Goal: Task Accomplishment & Management: Manage account settings

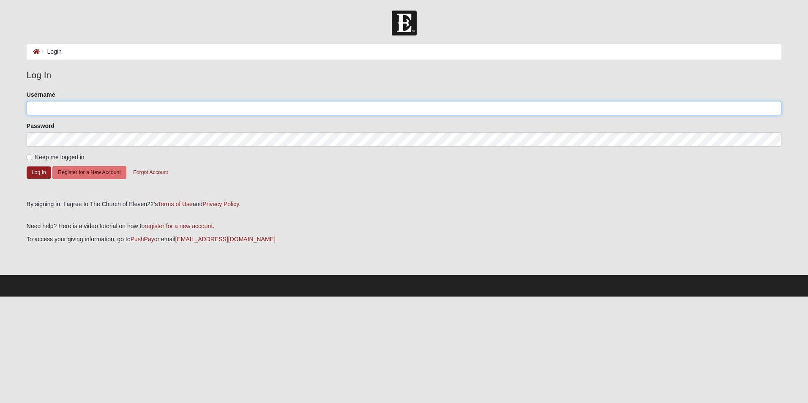
click at [51, 105] on input "Username" at bounding box center [404, 108] width 755 height 14
type input "[EMAIL_ADDRESS][DOMAIN_NAME]"
click at [37, 171] on button "Log In" at bounding box center [39, 173] width 25 height 12
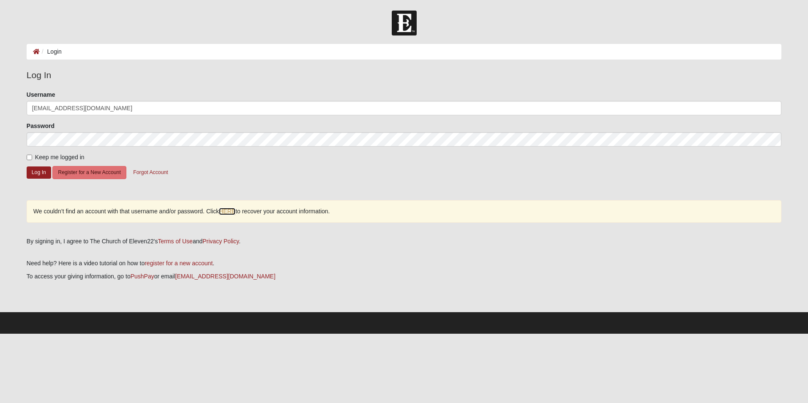
click at [229, 213] on link "HERE" at bounding box center [227, 211] width 16 height 7
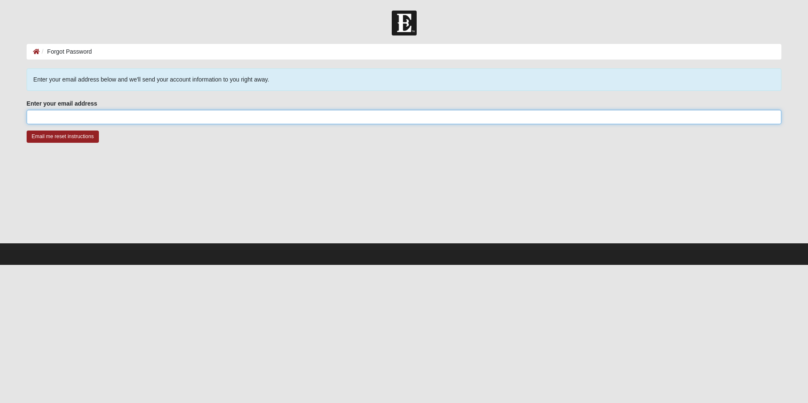
click at [38, 116] on input "Enter your email address" at bounding box center [404, 117] width 755 height 14
type input "[EMAIL_ADDRESS][DOMAIN_NAME]"
click at [68, 135] on input "Email me reset instructions" at bounding box center [63, 137] width 72 height 12
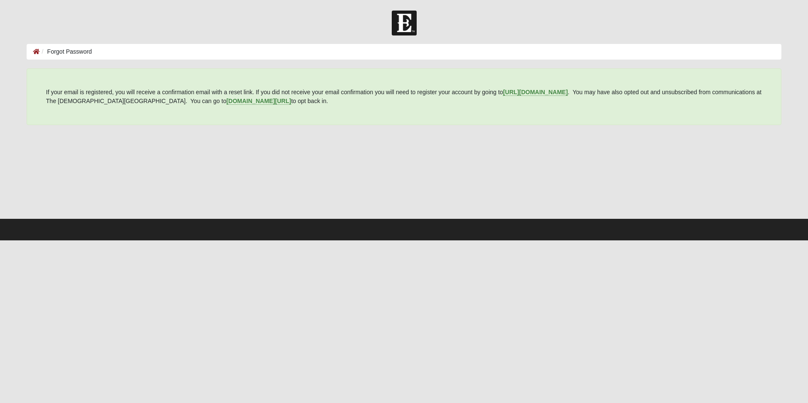
click at [66, 47] on li "Forgot Password" at bounding box center [66, 51] width 52 height 9
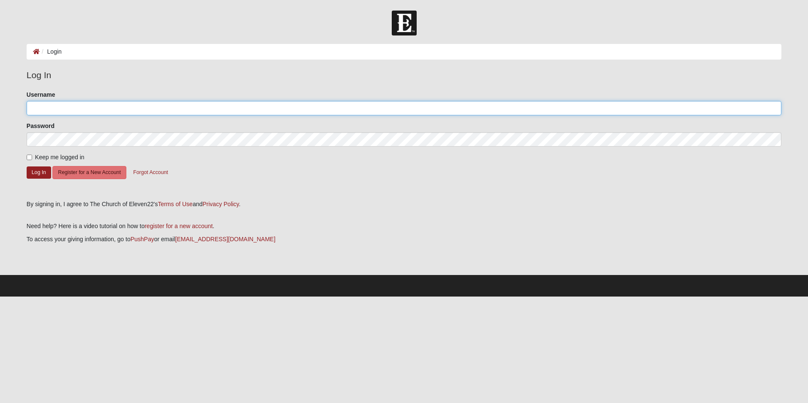
click at [44, 107] on input "Username" at bounding box center [404, 108] width 755 height 14
type input "[EMAIL_ADDRESS][DOMAIN_NAME]"
click at [37, 175] on button "Log In" at bounding box center [39, 173] width 25 height 12
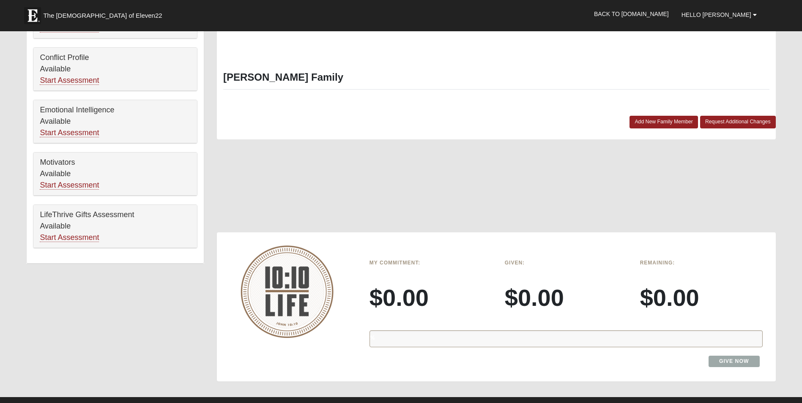
scroll to position [380, 0]
